Goal: Information Seeking & Learning: Understand process/instructions

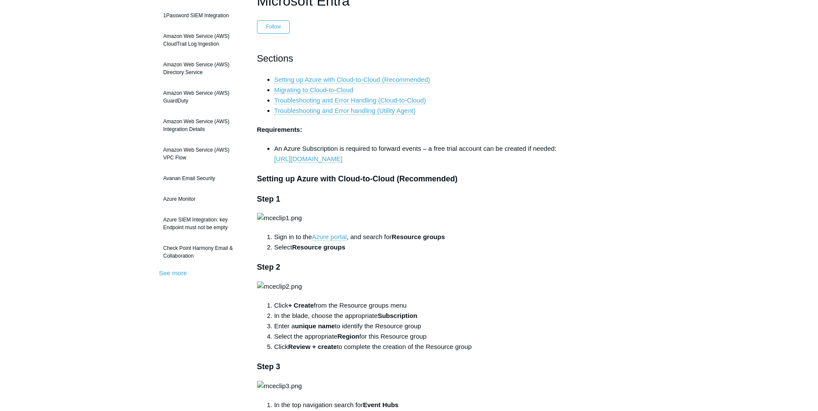
scroll to position [86, 0]
click at [332, 242] on link "Azure portal" at bounding box center [329, 239] width 35 height 8
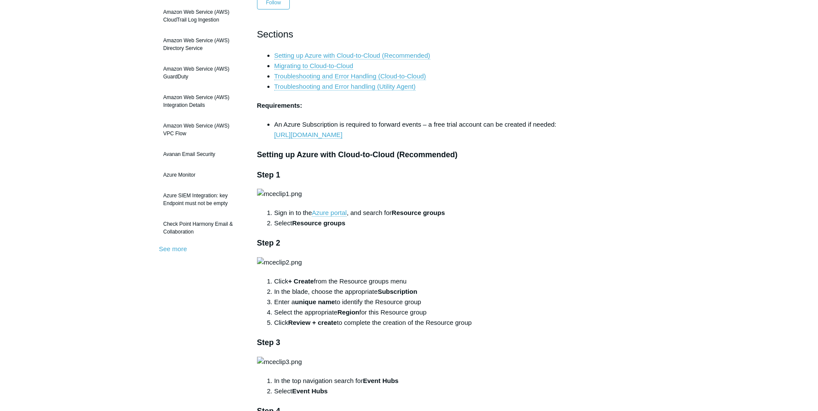
scroll to position [86, 0]
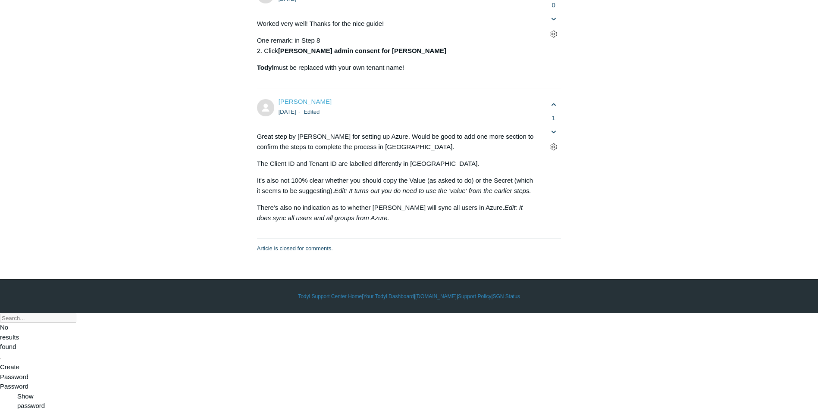
scroll to position [4033, 0]
